Goal: Information Seeking & Learning: Learn about a topic

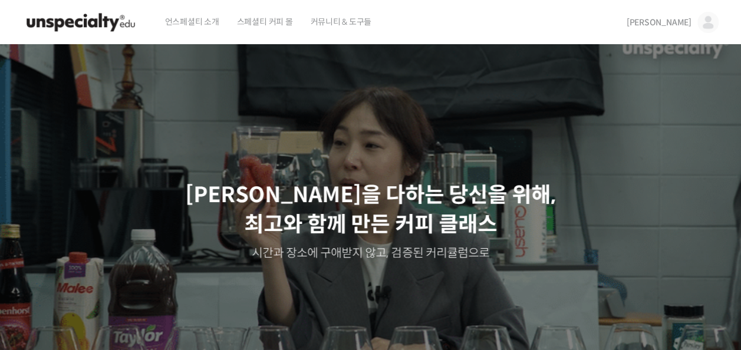
click at [682, 21] on span "[PERSON_NAME]" at bounding box center [658, 22] width 65 height 11
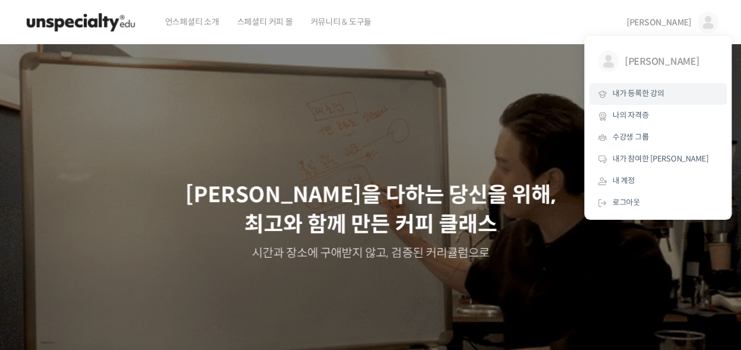
click at [659, 99] on link "내가 등록한 강의" at bounding box center [658, 94] width 138 height 22
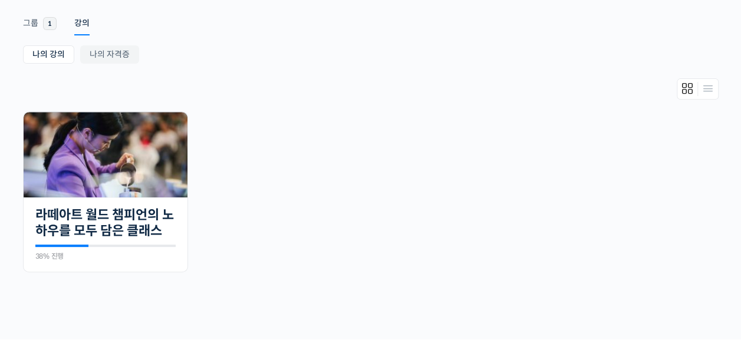
scroll to position [193, 0]
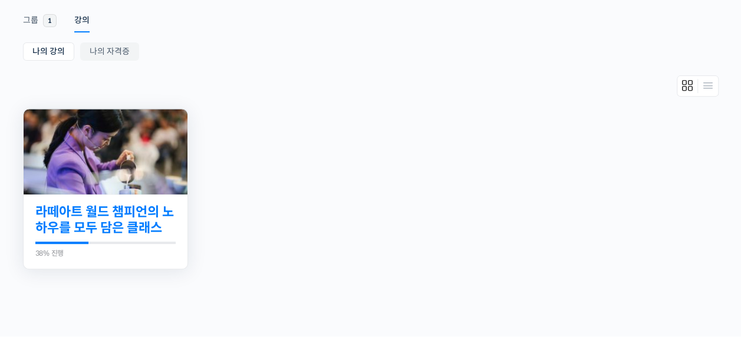
click at [114, 218] on link "라떼아트 월드 챔피언의 노하우를 모두 담은 클래스" at bounding box center [105, 220] width 140 height 32
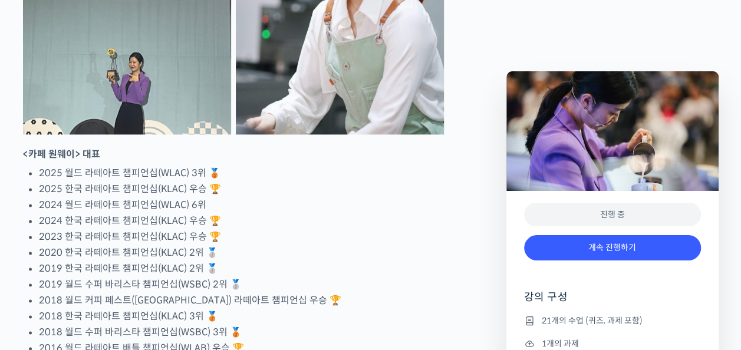
scroll to position [652, 0]
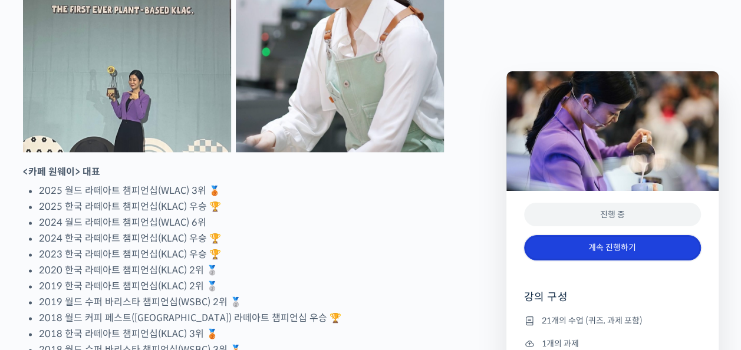
click at [612, 252] on link "계속 진행하기" at bounding box center [612, 247] width 177 height 25
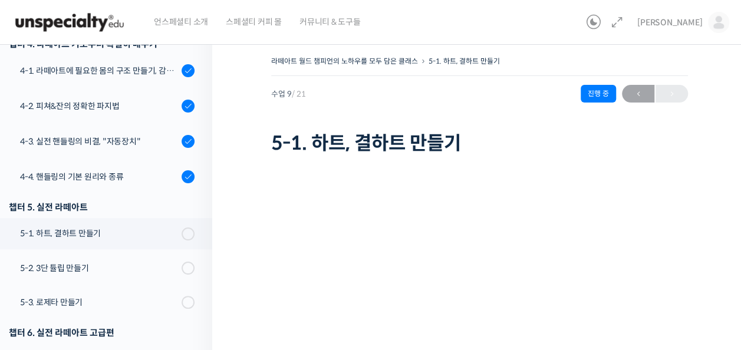
scroll to position [328, 0]
